Goal: Information Seeking & Learning: Check status

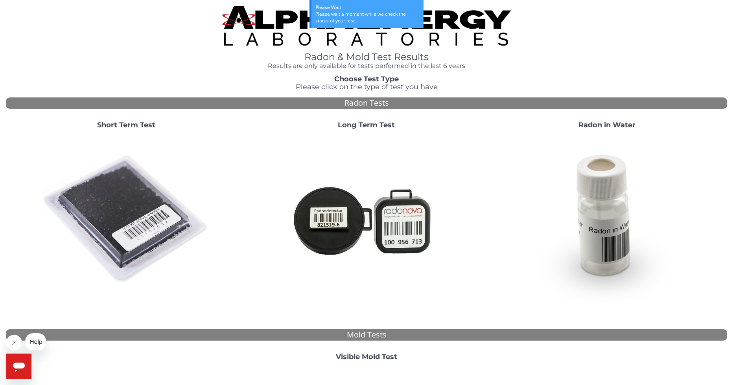
click at [345, 219] on img at bounding box center [366, 219] width 169 height 169
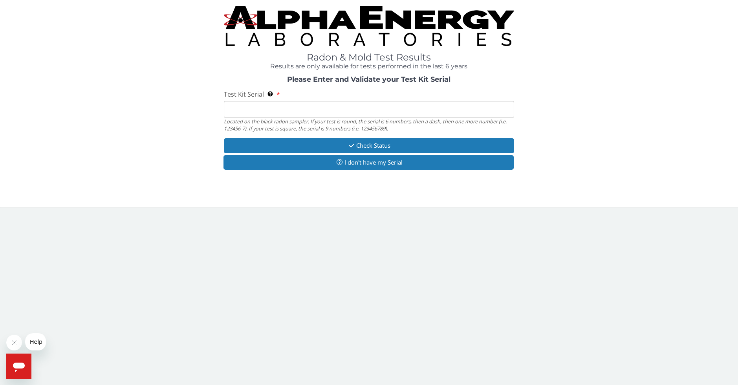
click at [301, 113] on input "Test Kit Serial Located on the black radon sampler. If your test is round, the …" at bounding box center [369, 109] width 291 height 17
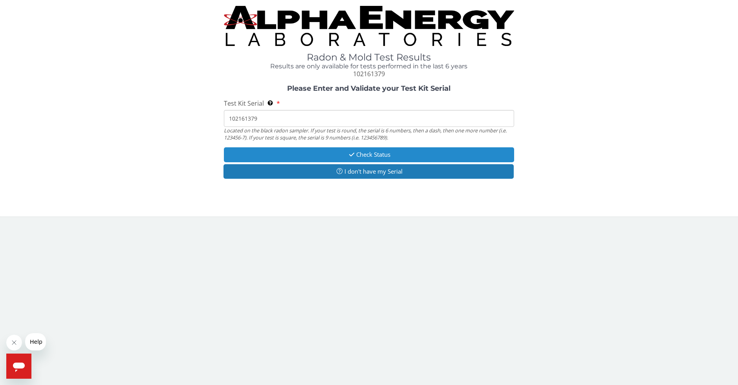
type input "102161379"
click at [336, 152] on button "Check Status" at bounding box center [369, 154] width 291 height 15
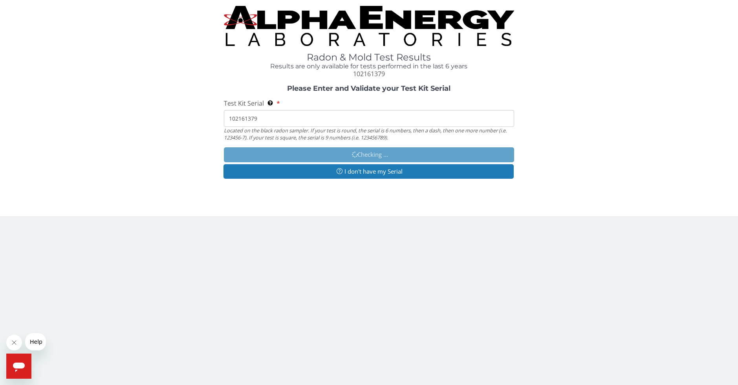
click at [244, 119] on input "102161379" at bounding box center [369, 118] width 291 height 17
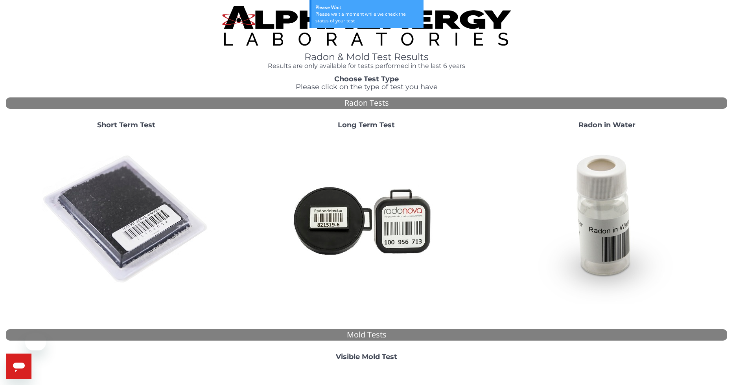
click at [339, 220] on img at bounding box center [366, 219] width 169 height 169
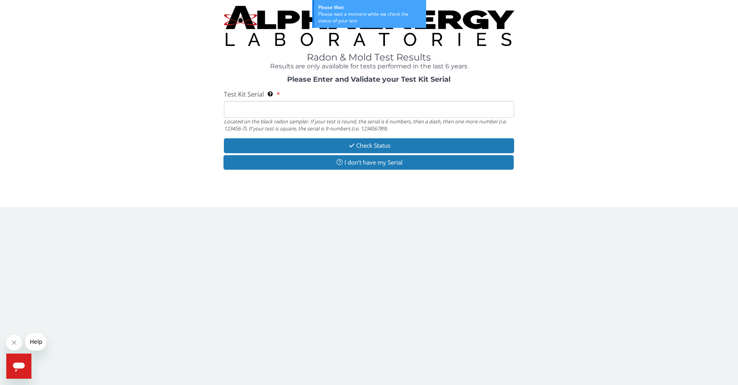
click at [307, 110] on input "Test Kit Serial Located on the black radon sampler. If your test is round, the …" at bounding box center [369, 109] width 291 height 17
paste input "102161379"
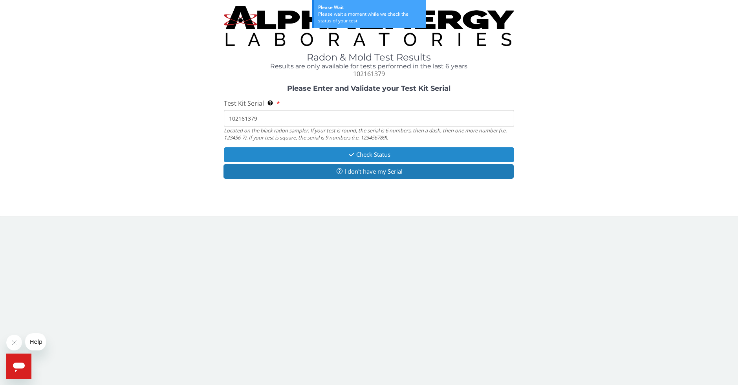
type input "102161379"
click at [315, 157] on button "Check Status" at bounding box center [369, 154] width 291 height 15
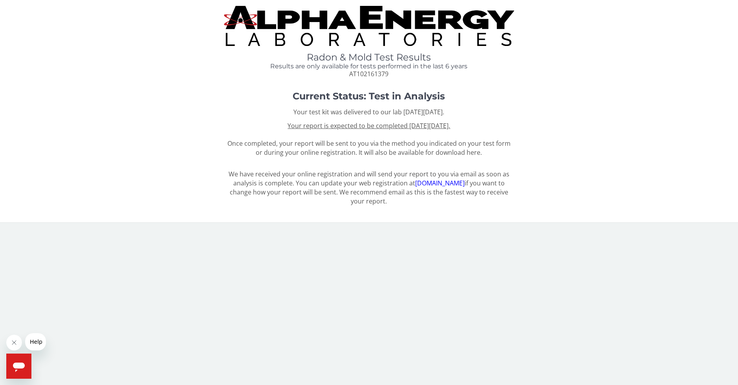
click at [371, 102] on div "Current Status: Test in Analysis Your test kit was delivered to our lab [DATE][…" at bounding box center [369, 127] width 727 height 72
drag, startPoint x: 391, startPoint y: 129, endPoint x: 404, endPoint y: 126, distance: 12.9
click at [404, 126] on u "Your report is expected to be completed [DATE][DATE]." at bounding box center [369, 125] width 163 height 9
click at [235, 97] on h1 "Current Status: Test in Analysis" at bounding box center [369, 96] width 581 height 10
